Goal: Task Accomplishment & Management: Use online tool/utility

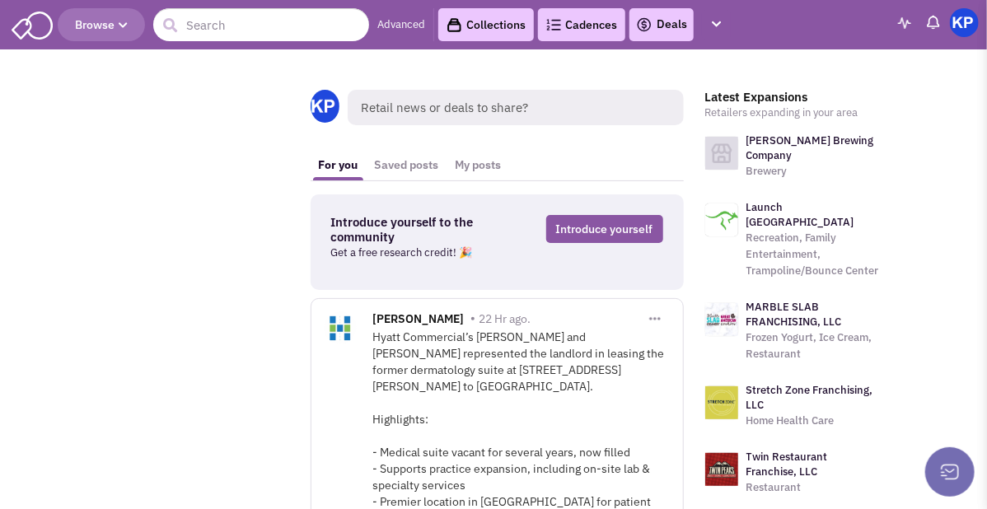
click at [663, 26] on link "Deals" at bounding box center [661, 25] width 51 height 20
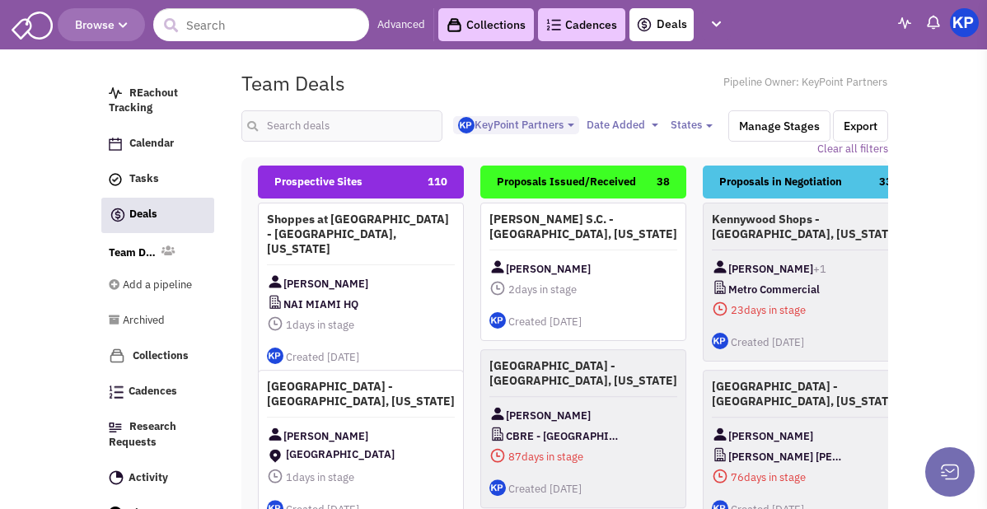
select select "1900"
select select
click at [362, 124] on input "text" at bounding box center [341, 125] width 201 height 31
type input "littleton"
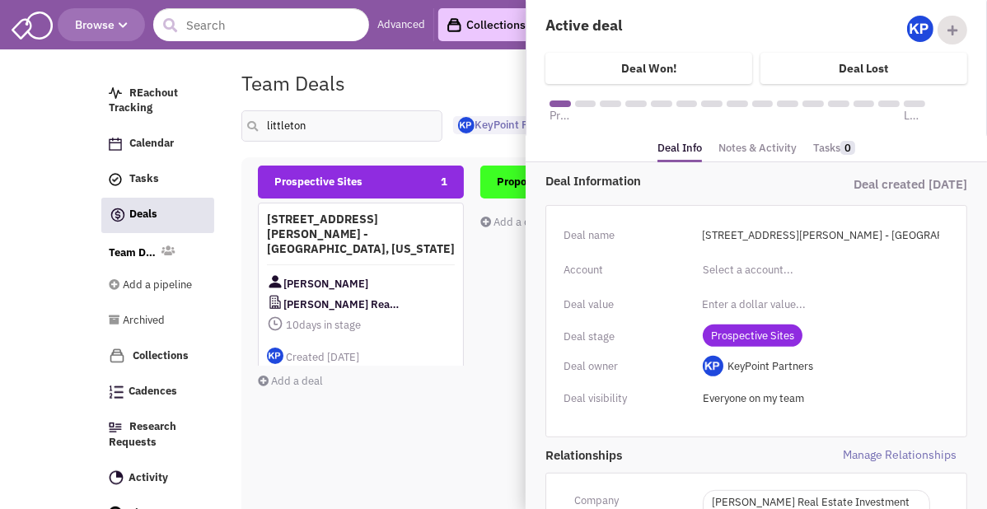
click at [756, 150] on link "Notes & Activity" at bounding box center [757, 149] width 78 height 24
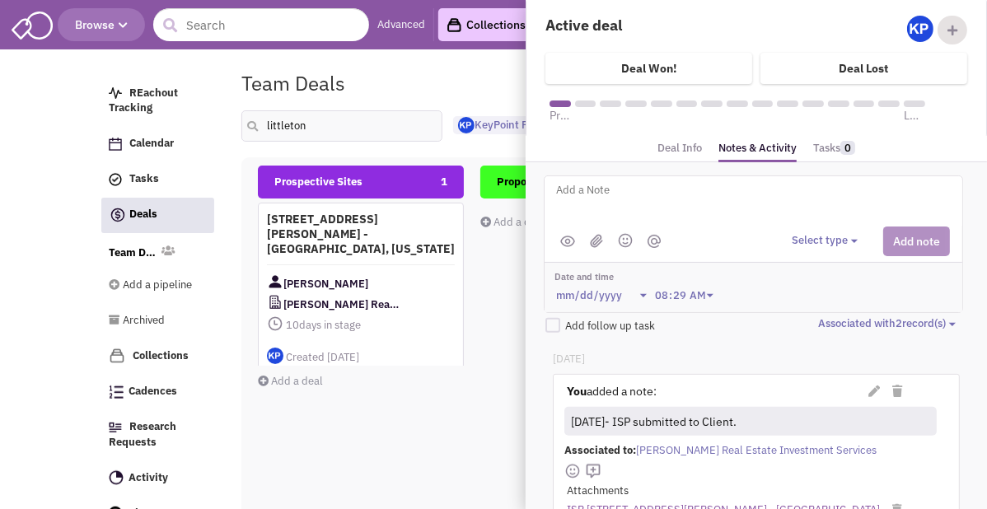
click at [682, 196] on textarea at bounding box center [758, 202] width 408 height 45
type textarea "[DATE]- Revised ISP submitted to Client."
click at [821, 240] on button "Select type" at bounding box center [827, 241] width 71 height 16
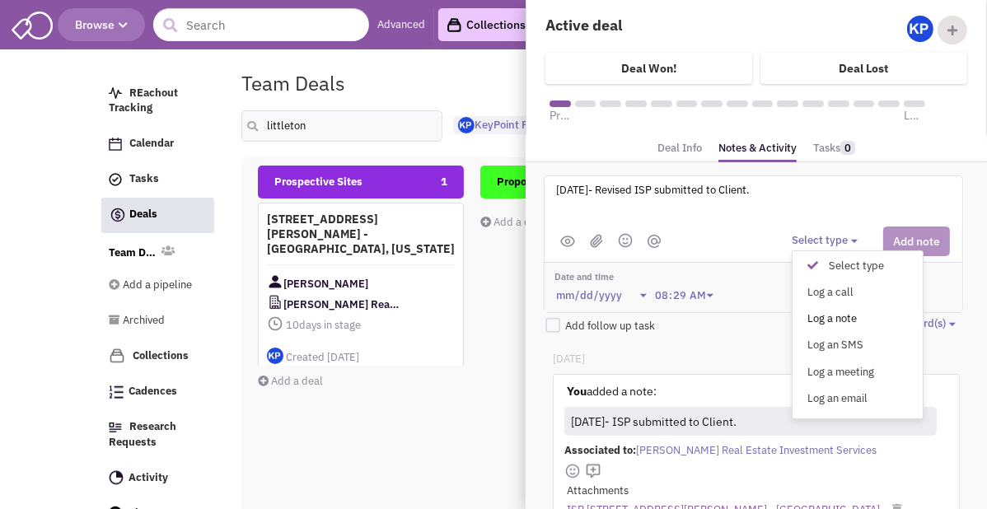
click at [830, 312] on div "Log a note" at bounding box center [817, 319] width 40 height 16
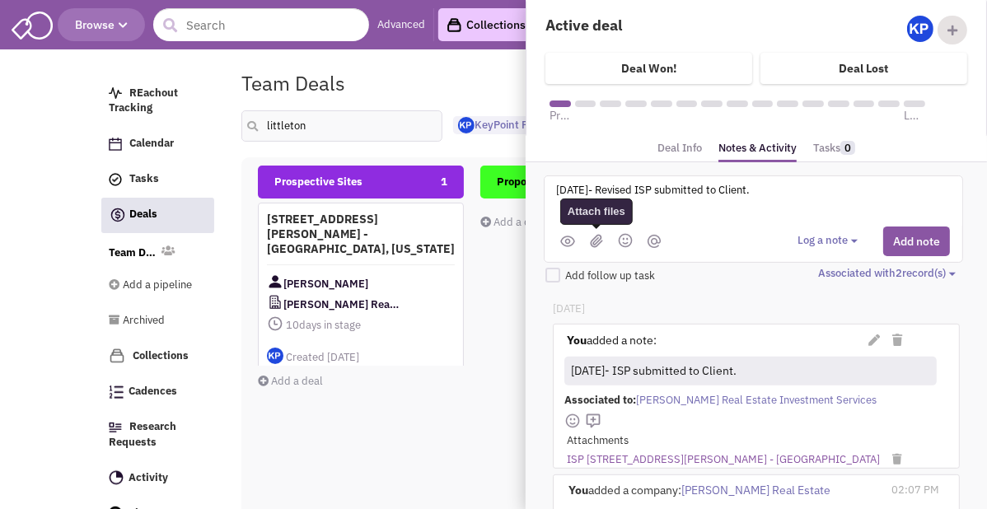
click at [591, 242] on img at bounding box center [596, 241] width 13 height 14
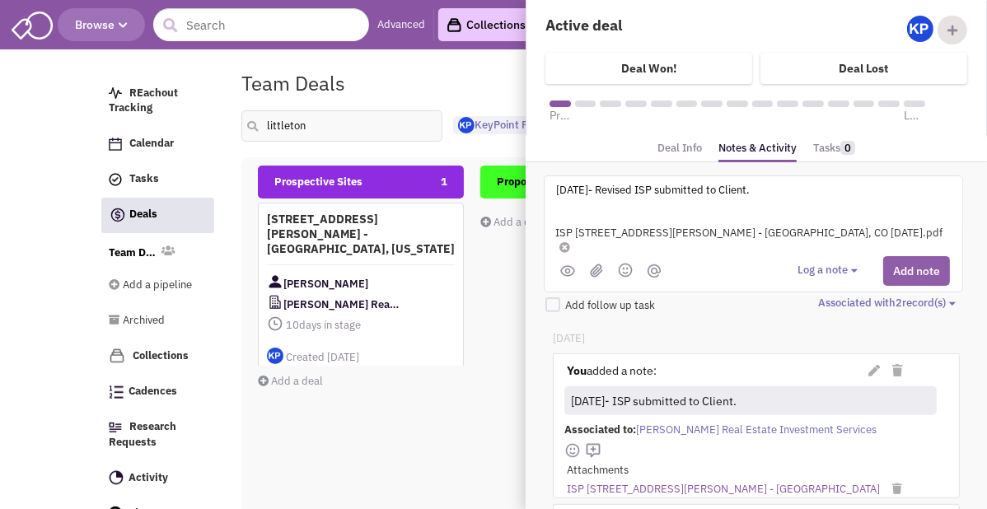
click at [916, 256] on button "Add note" at bounding box center [916, 271] width 67 height 30
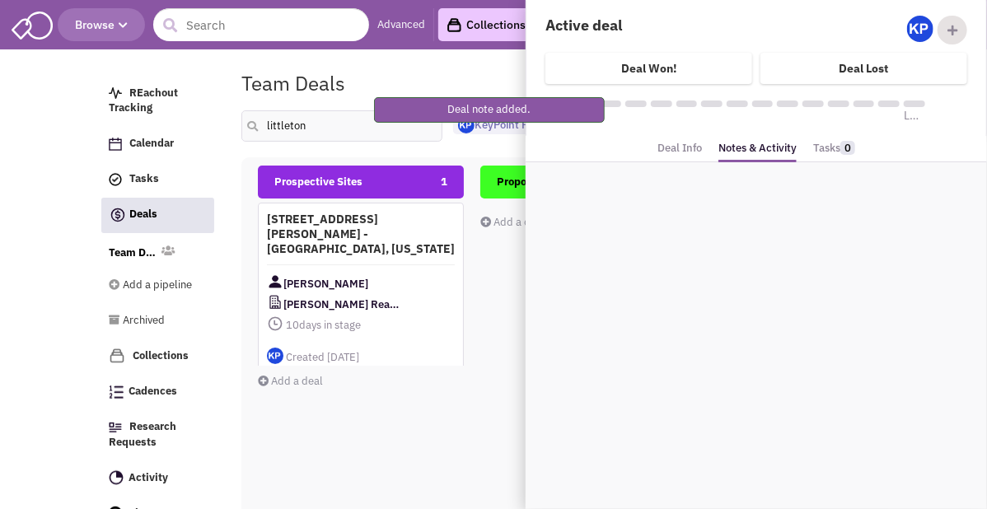
click at [491, 76] on div "Team Deals Pipeline Owner: KeyPoint Partners" at bounding box center [565, 83] width 668 height 38
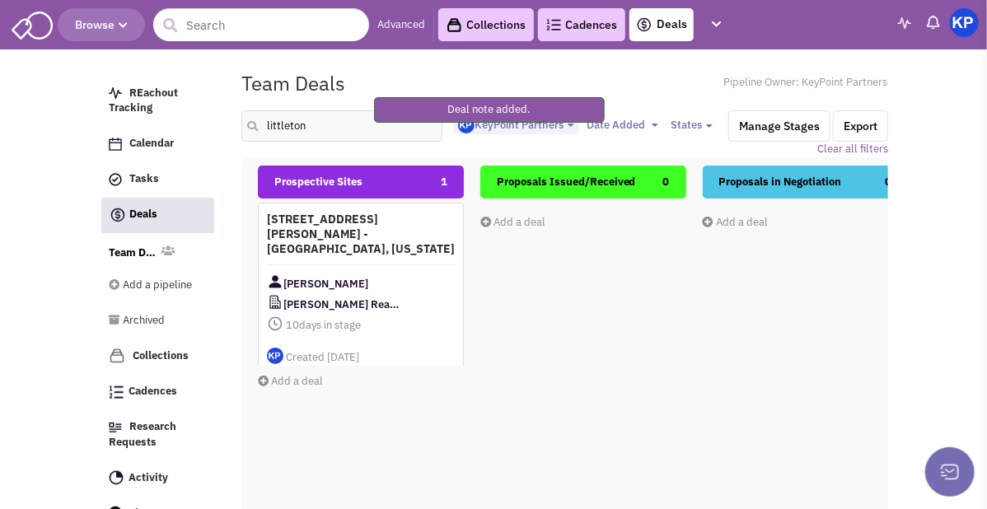
click at [970, 21] on img at bounding box center [964, 22] width 29 height 29
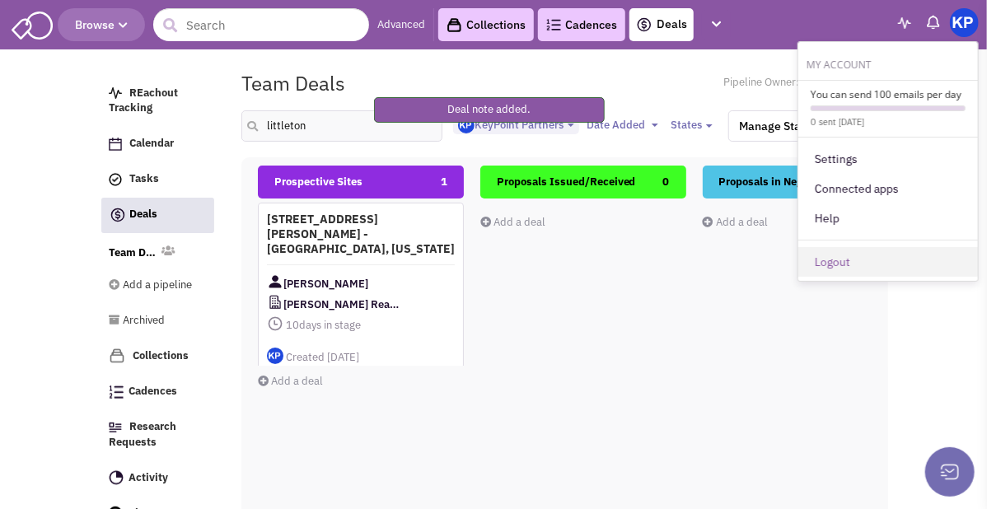
click at [871, 253] on link "Logout" at bounding box center [888, 262] width 180 height 30
